Goal: Information Seeking & Learning: Learn about a topic

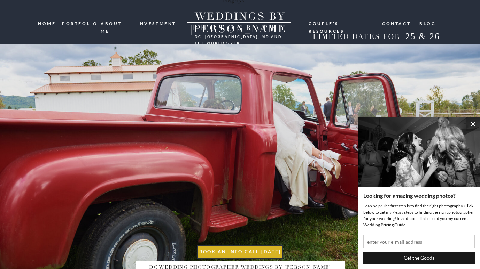
click at [156, 21] on nav "investment" at bounding box center [157, 23] width 40 height 7
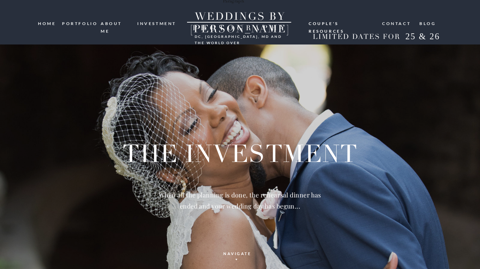
click at [86, 23] on nav "portfolio" at bounding box center [78, 23] width 33 height 7
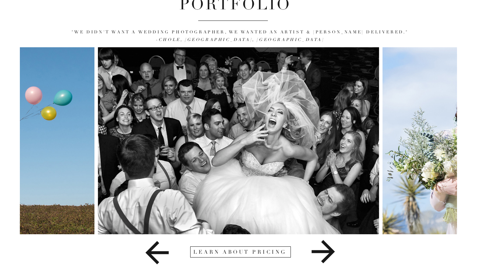
scroll to position [66, 0]
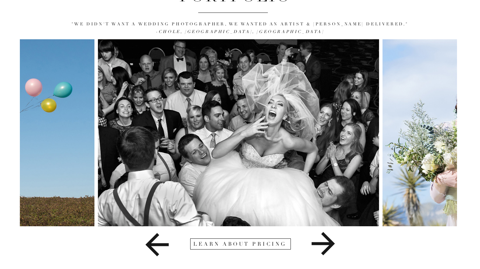
click at [327, 244] on icon at bounding box center [322, 243] width 23 height 23
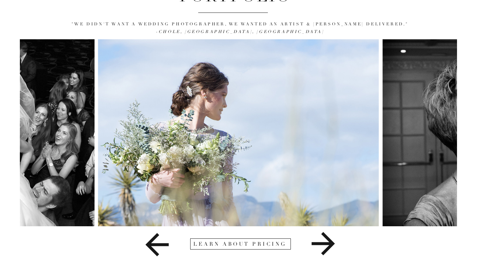
click at [327, 244] on icon at bounding box center [322, 243] width 23 height 23
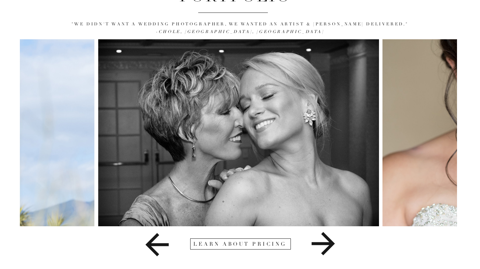
click at [327, 244] on icon at bounding box center [322, 243] width 23 height 23
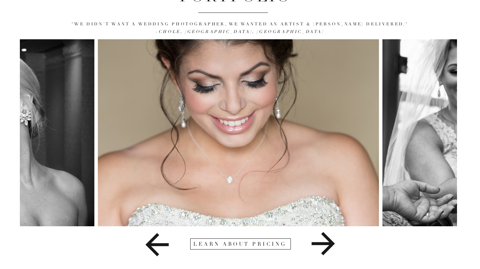
click at [327, 244] on icon at bounding box center [322, 243] width 23 height 23
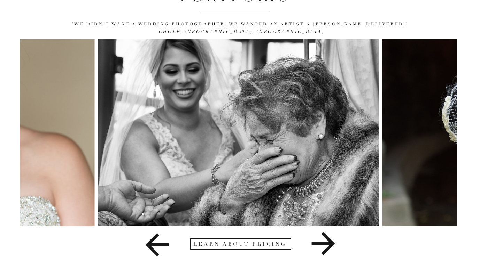
click at [161, 249] on icon at bounding box center [157, 245] width 99 height 35
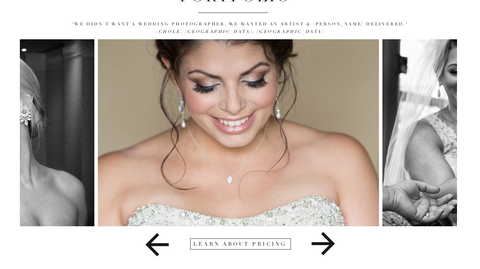
click at [161, 249] on icon at bounding box center [157, 245] width 99 height 35
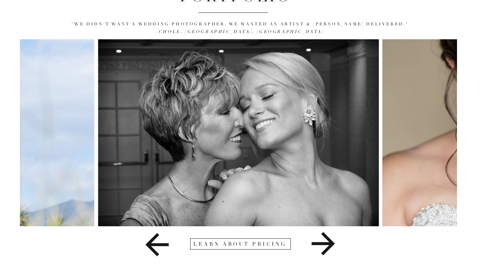
click at [331, 244] on icon at bounding box center [322, 243] width 23 height 23
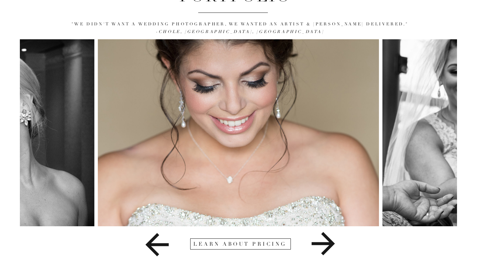
click at [330, 244] on icon at bounding box center [322, 243] width 23 height 23
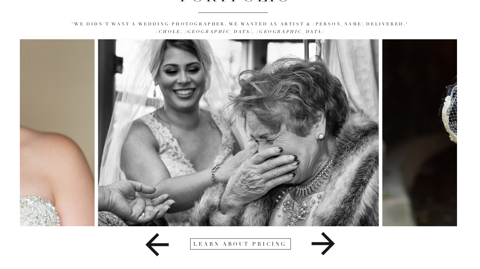
click at [330, 244] on icon at bounding box center [322, 243] width 23 height 23
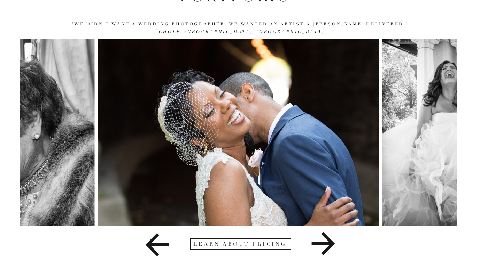
click at [330, 244] on icon at bounding box center [322, 243] width 23 height 23
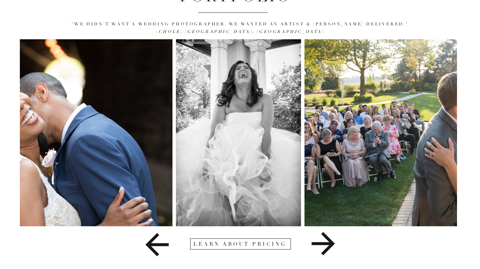
click at [330, 244] on icon at bounding box center [322, 243] width 23 height 23
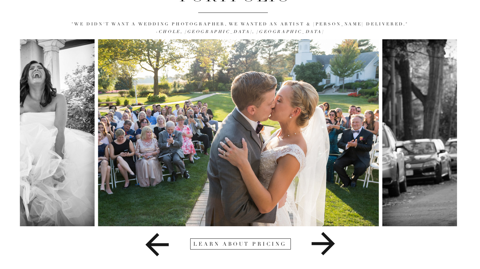
click at [330, 244] on icon at bounding box center [322, 243] width 23 height 23
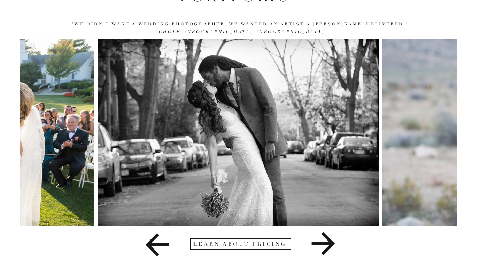
click at [330, 244] on icon at bounding box center [322, 243] width 23 height 23
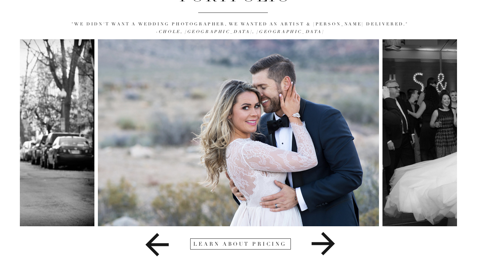
click at [330, 244] on icon at bounding box center [322, 243] width 23 height 23
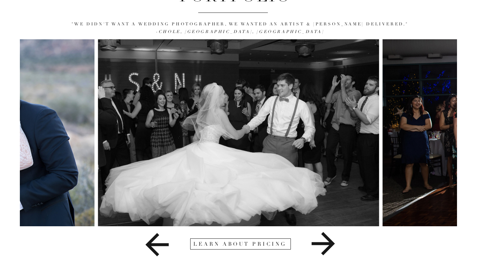
click at [330, 244] on icon at bounding box center [322, 243] width 23 height 23
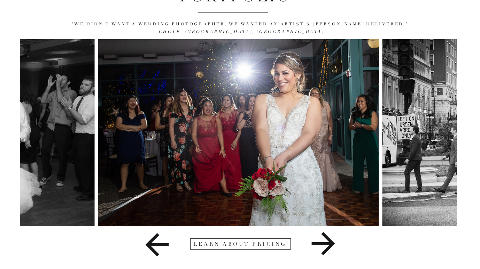
click at [330, 244] on icon at bounding box center [322, 243] width 23 height 23
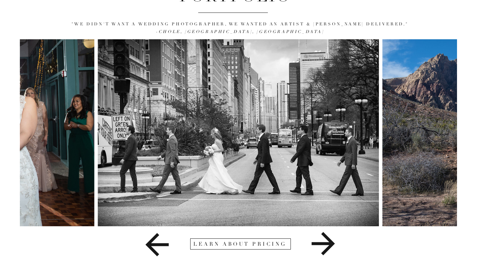
click at [330, 244] on icon at bounding box center [322, 243] width 23 height 23
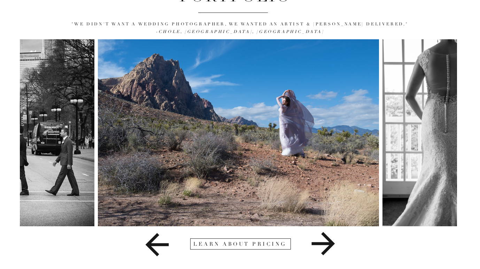
click at [330, 244] on icon at bounding box center [322, 243] width 23 height 23
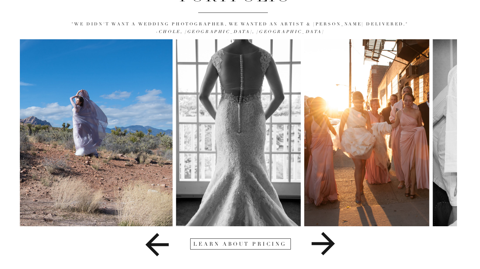
click at [263, 247] on div at bounding box center [240, 244] width 101 height 11
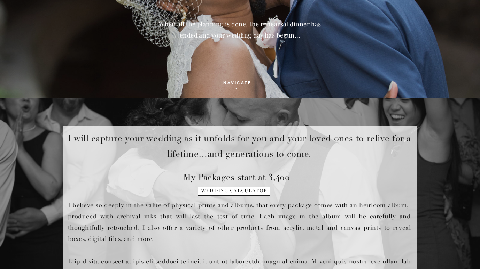
scroll to position [172, 0]
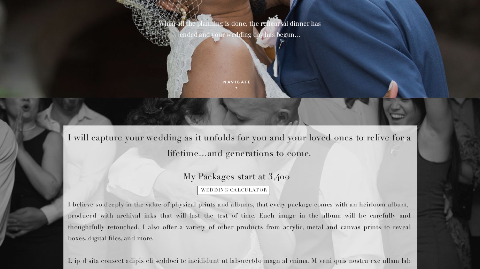
click at [250, 191] on h1 "wedding calculator" at bounding box center [233, 193] width 71 height 10
